Goal: Check status: Check status

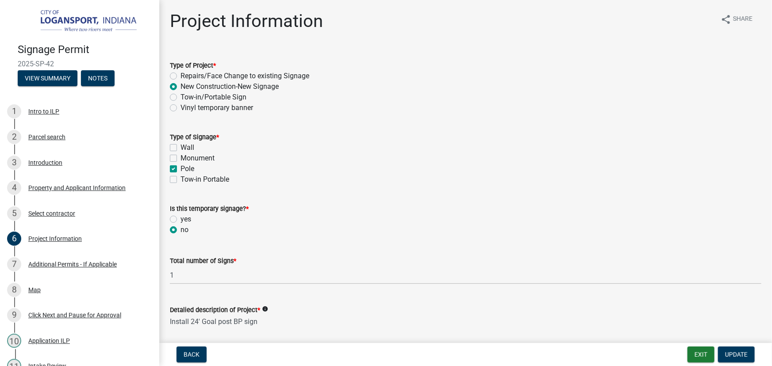
scroll to position [1005, 0]
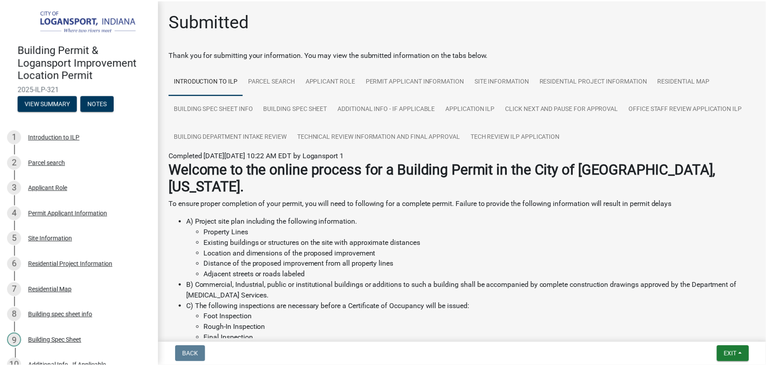
scroll to position [281, 0]
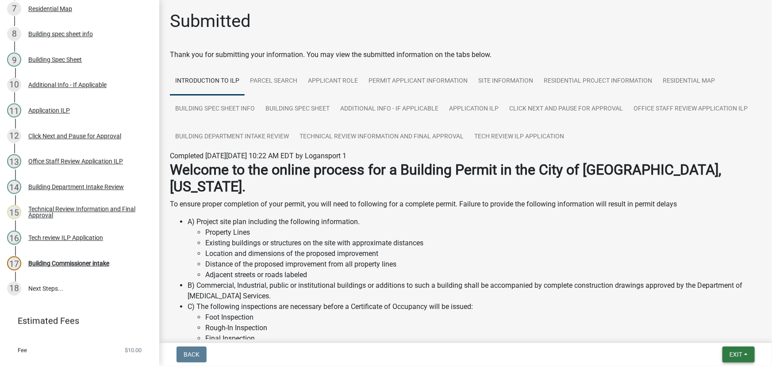
click at [746, 354] on button "Exit" at bounding box center [739, 355] width 32 height 16
click at [724, 329] on button "Save & Exit" at bounding box center [719, 331] width 71 height 21
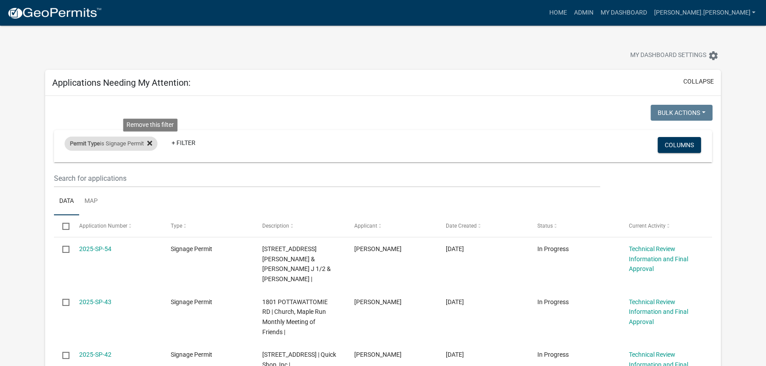
click at [152, 142] on icon at bounding box center [149, 143] width 5 height 5
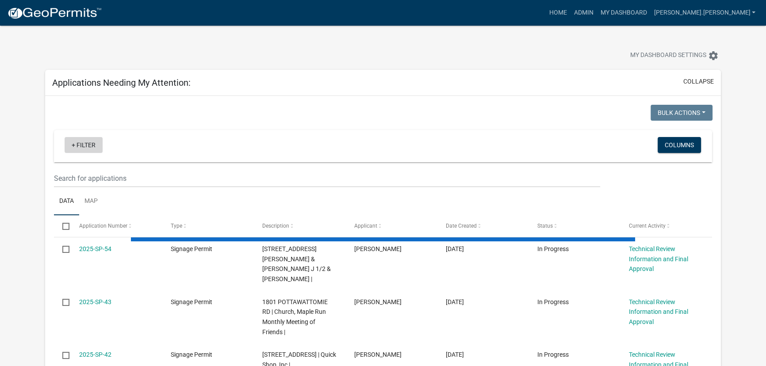
click at [86, 144] on link "+ Filter" at bounding box center [84, 145] width 38 height 16
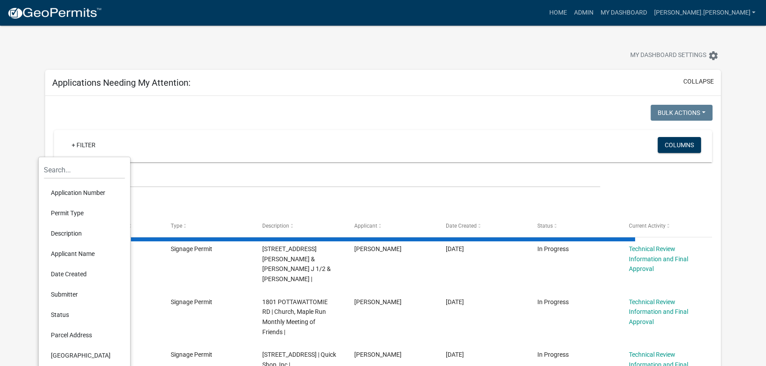
click at [75, 214] on li "Permit Type" at bounding box center [84, 213] width 81 height 20
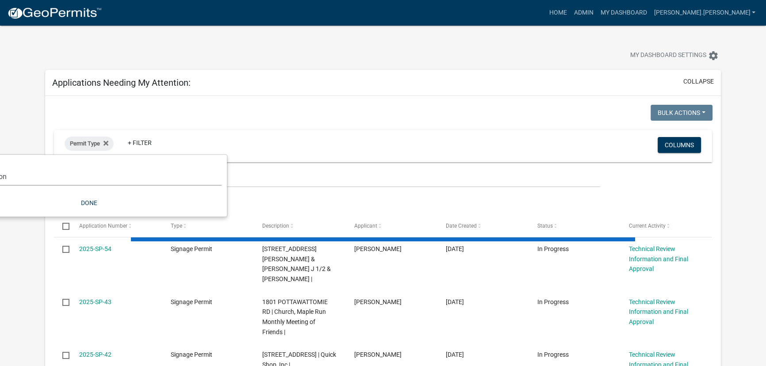
click at [97, 176] on select "Select an option *In Office GARAGE SALE Permit COMPLETED IN OFFICE ONLY Applica…" at bounding box center [88, 177] width 265 height 18
select select "5374a497-29e9-4139-8594-833f9e4fb562"
click at [7, 168] on select "Select an option *In Office GARAGE SALE Permit COMPLETED IN OFFICE ONLY Applica…" at bounding box center [88, 177] width 265 height 18
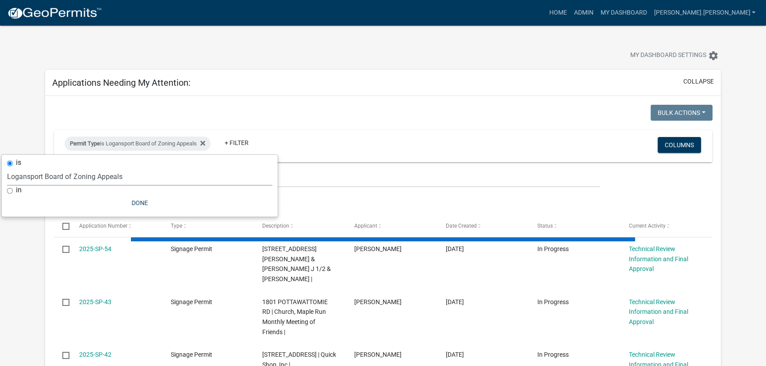
select select "3: 100"
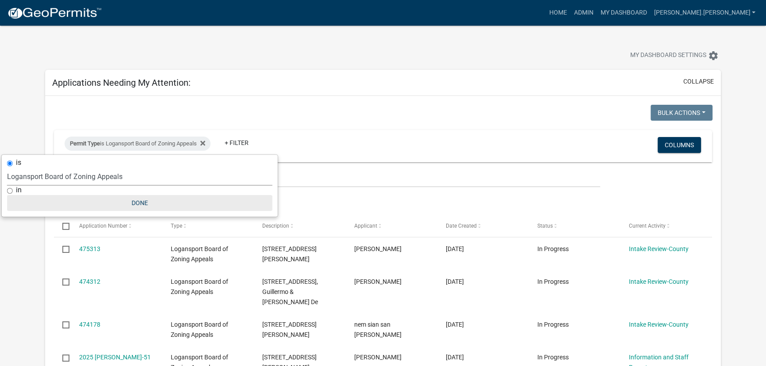
click at [139, 204] on button "Done" at bounding box center [139, 203] width 265 height 16
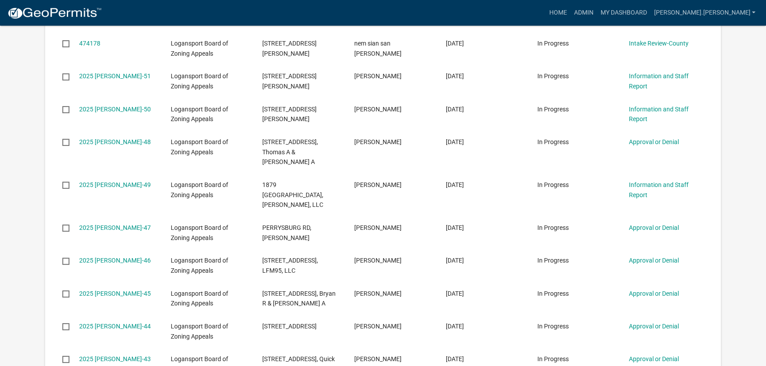
scroll to position [322, 0]
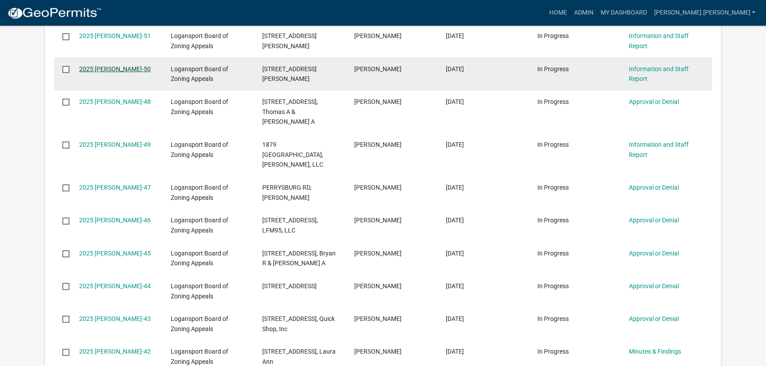
click at [120, 73] on link "2025 Logan BZA-50" at bounding box center [115, 68] width 72 height 7
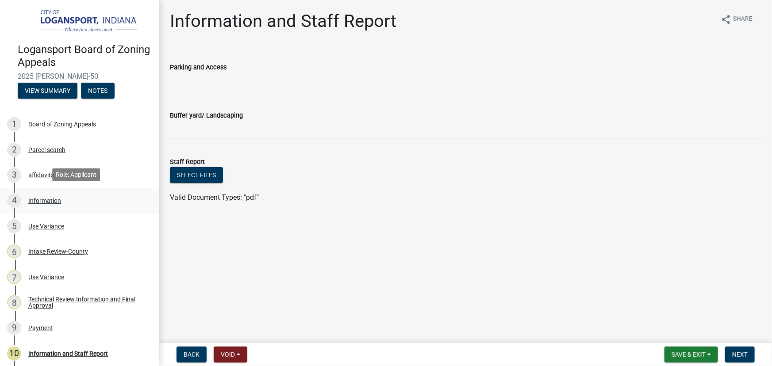
click at [44, 199] on div "Information" at bounding box center [44, 201] width 33 height 6
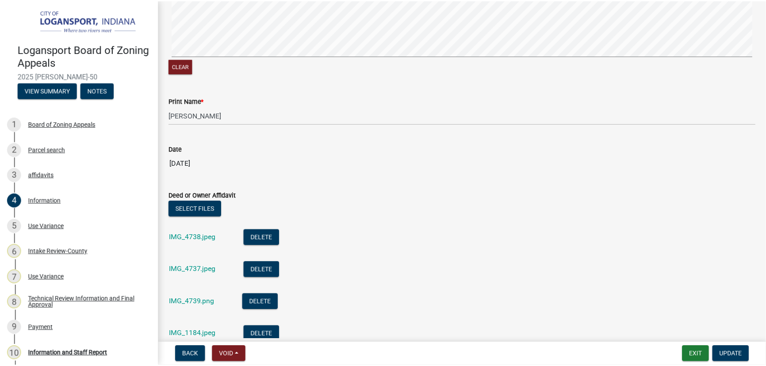
scroll to position [1259, 0]
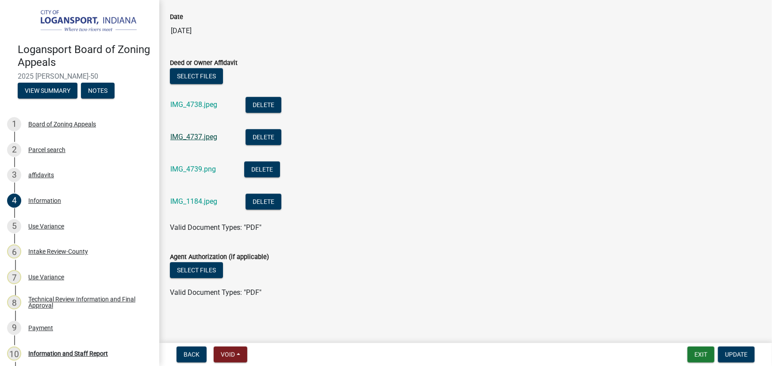
click at [190, 137] on link "IMG_4737.jpeg" at bounding box center [193, 137] width 47 height 8
click at [206, 169] on link "IMG_4739.png" at bounding box center [193, 169] width 46 height 8
click at [197, 201] on link "IMG_1184.jpeg" at bounding box center [193, 201] width 47 height 8
click at [698, 350] on button "Exit" at bounding box center [701, 355] width 27 height 16
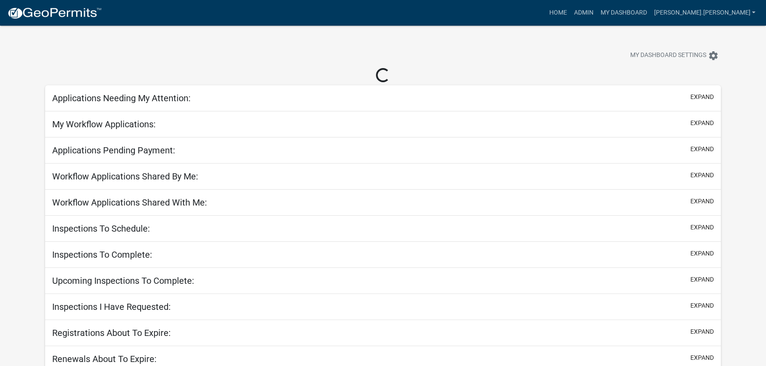
select select "3: 100"
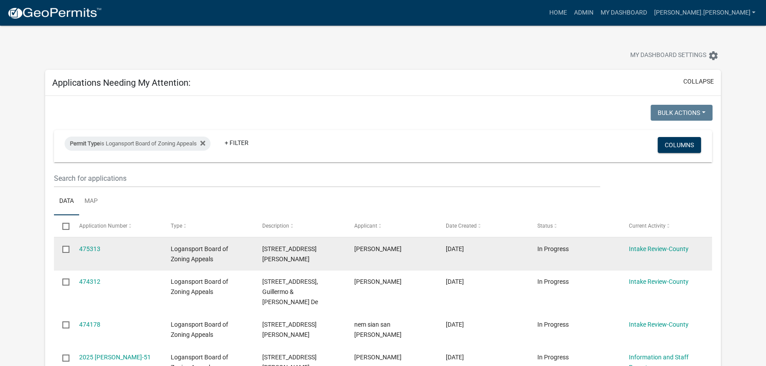
scroll to position [241, 0]
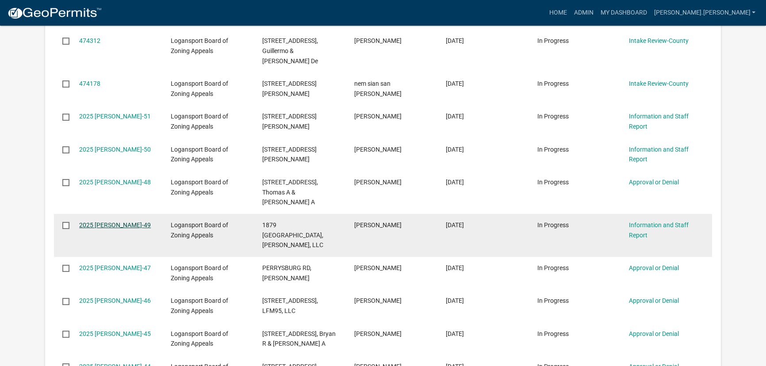
click at [92, 229] on link "2025 Logan BZA-49" at bounding box center [115, 225] width 72 height 7
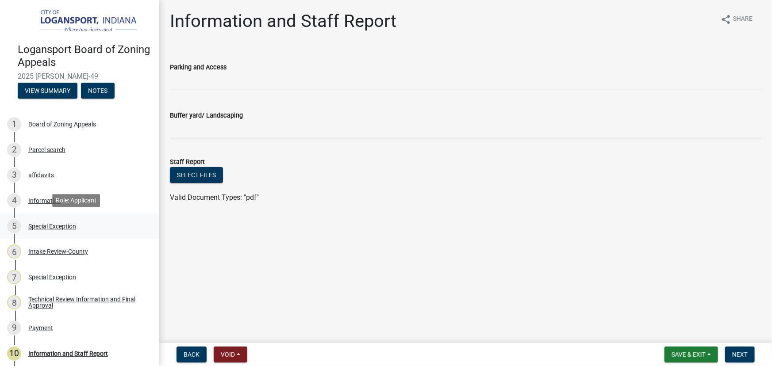
click at [47, 223] on div "Special Exception" at bounding box center [52, 226] width 48 height 6
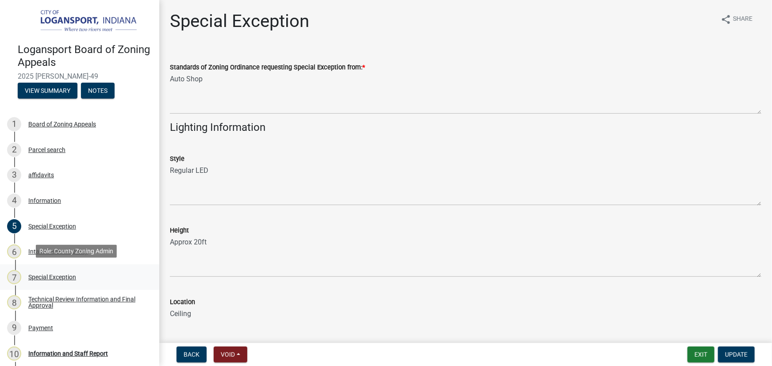
click at [62, 277] on div "Special Exception" at bounding box center [52, 277] width 48 height 6
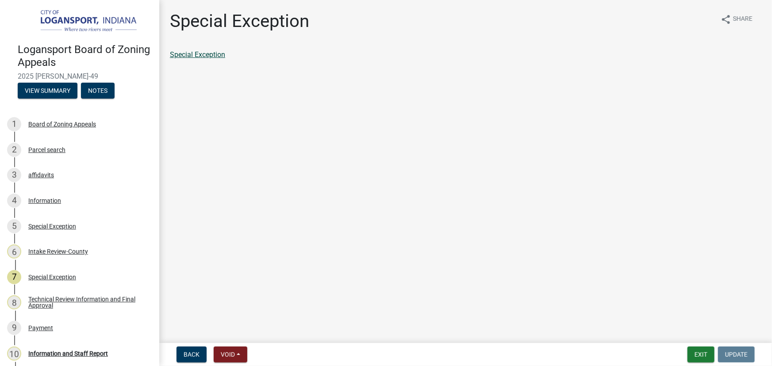
click at [203, 53] on link "Special Exception" at bounding box center [197, 54] width 55 height 8
click at [210, 55] on link "Special Exception" at bounding box center [197, 54] width 55 height 8
